Goal: Task Accomplishment & Management: Use online tool/utility

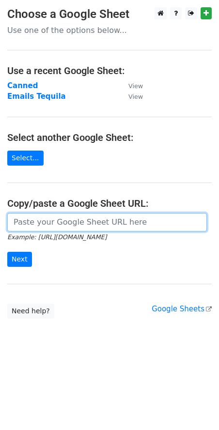
click at [51, 226] on input "url" at bounding box center [107, 222] width 200 height 18
paste input "[URL][DOMAIN_NAME]"
type input "[URL][DOMAIN_NAME]"
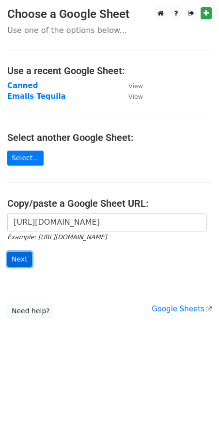
click at [23, 260] on input "Next" at bounding box center [19, 259] width 25 height 15
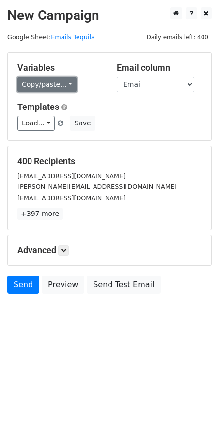
click at [48, 83] on link "Copy/paste..." at bounding box center [46, 84] width 59 height 15
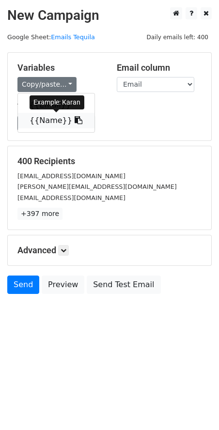
click at [42, 120] on link "{{Name}}" at bounding box center [56, 120] width 77 height 15
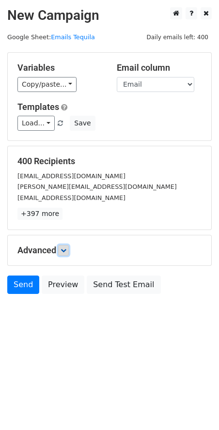
click at [61, 251] on link at bounding box center [63, 250] width 11 height 11
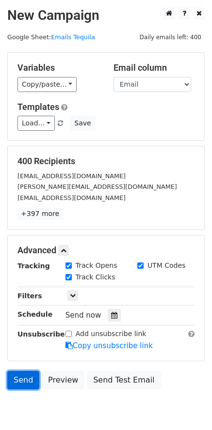
click at [31, 376] on link "Send" at bounding box center [23, 380] width 32 height 18
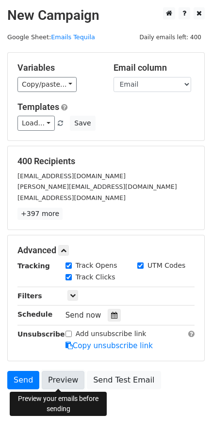
click at [64, 382] on link "Preview" at bounding box center [63, 380] width 43 height 18
